Goal: Information Seeking & Learning: Learn about a topic

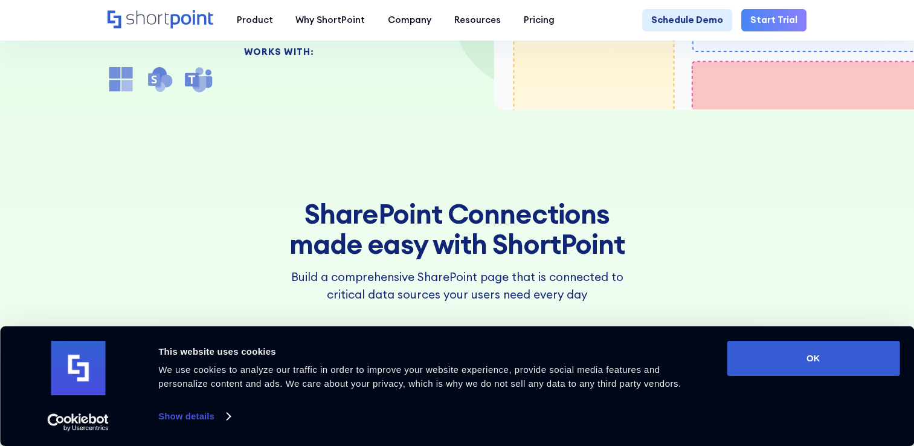
scroll to position [363, 0]
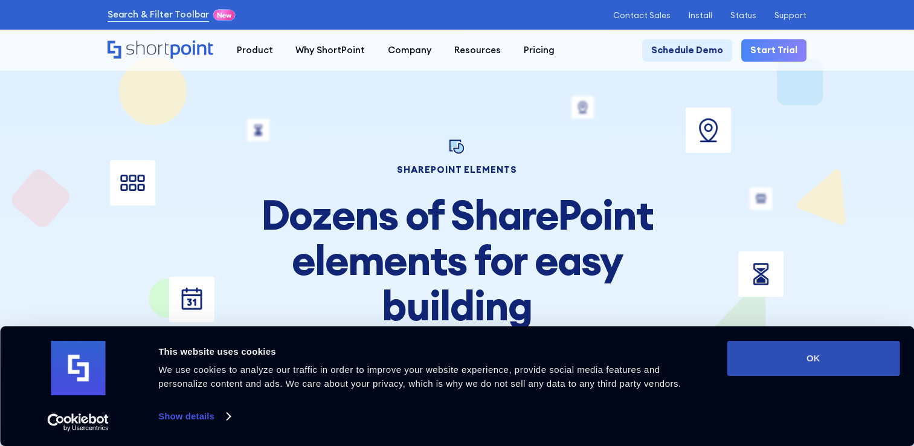
click at [835, 355] on button "OK" at bounding box center [813, 358] width 173 height 35
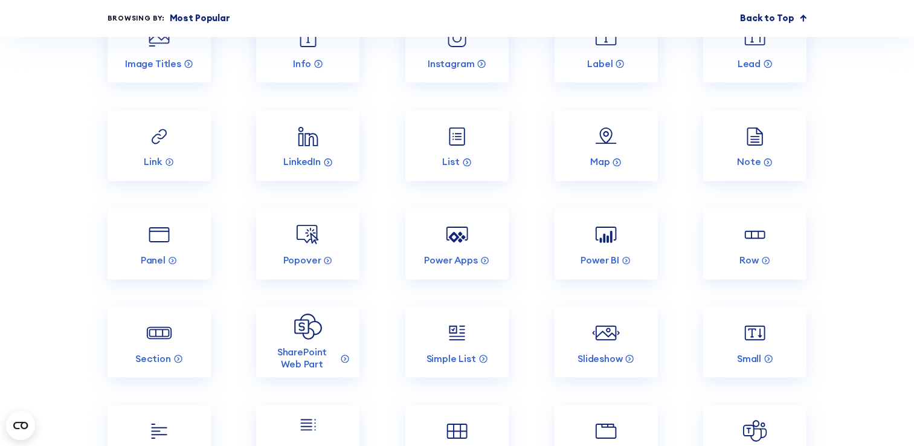
scroll to position [1632, 0]
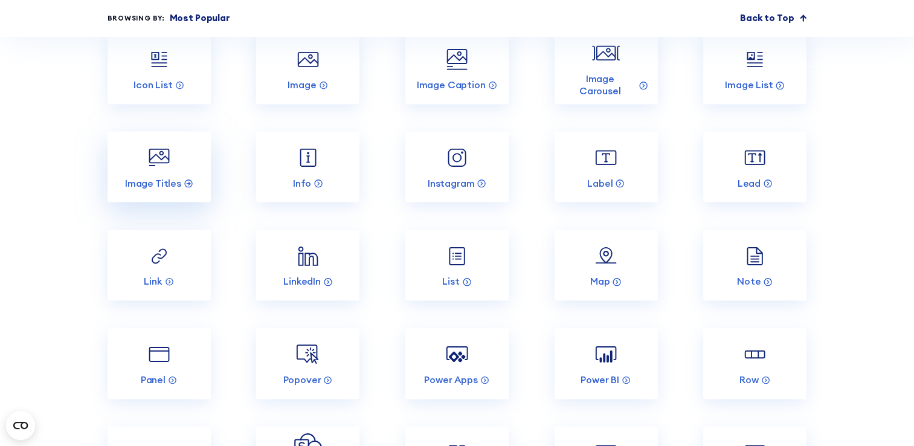
click at [153, 171] on img at bounding box center [159, 157] width 27 height 27
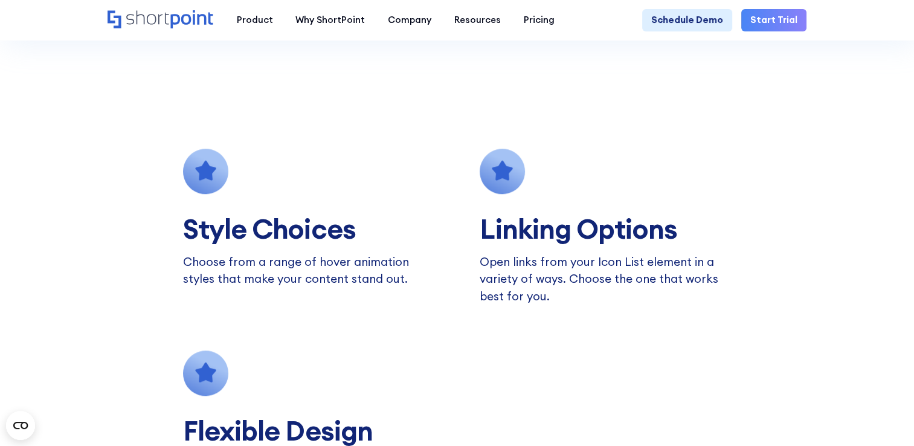
scroll to position [907, 0]
